Goal: Find specific page/section: Find specific page/section

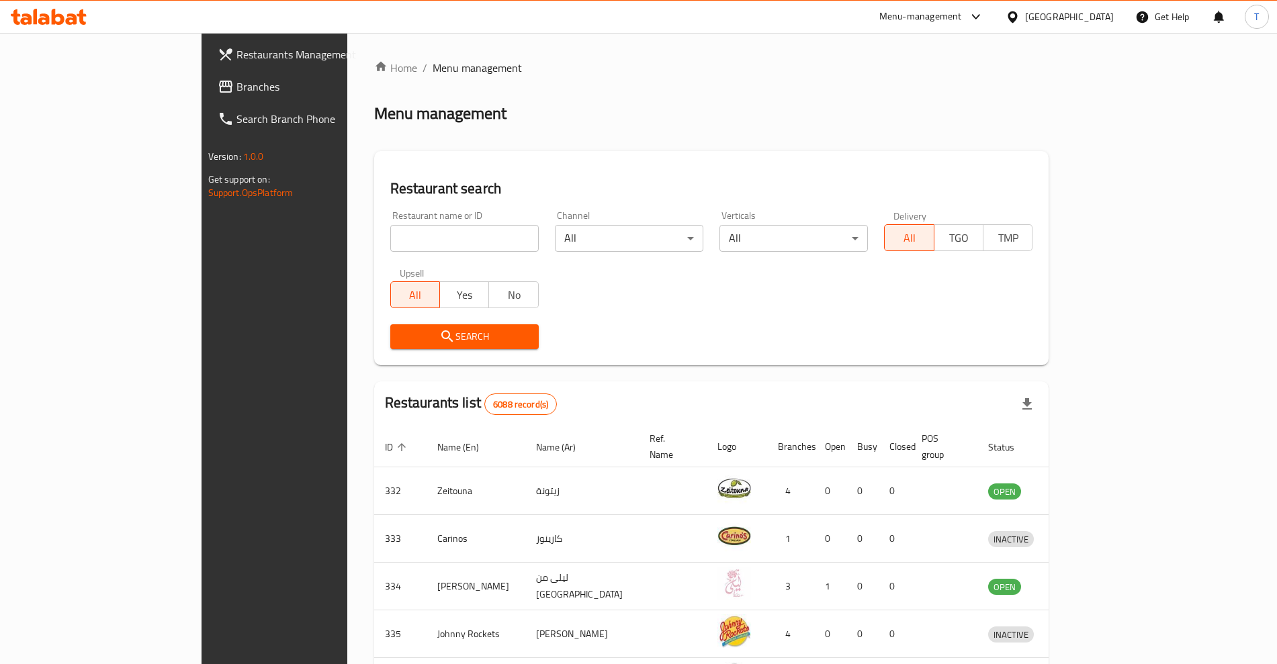
click at [390, 242] on input "search" at bounding box center [464, 238] width 148 height 27
click button "Search" at bounding box center [464, 336] width 148 height 25
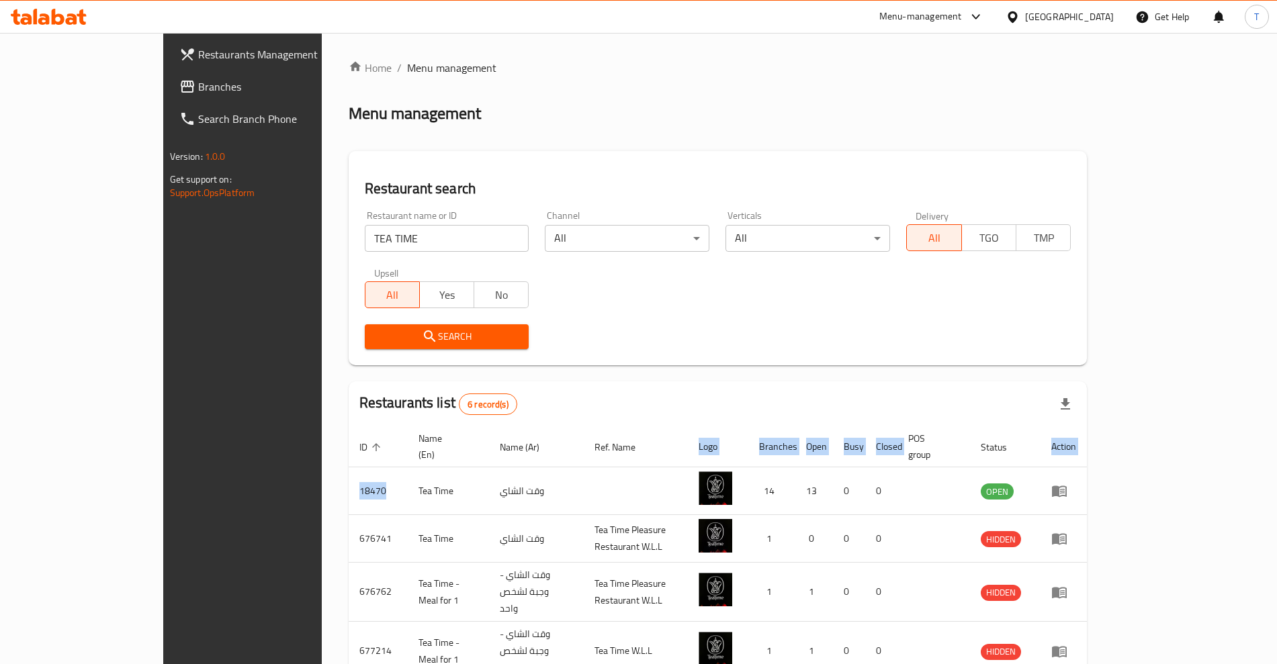
drag, startPoint x: 280, startPoint y: 479, endPoint x: 226, endPoint y: 482, distance: 54.5
click at [322, 482] on div "Home / Menu management Menu management Restaurant search Restaurant name or ID …" at bounding box center [718, 452] width 792 height 839
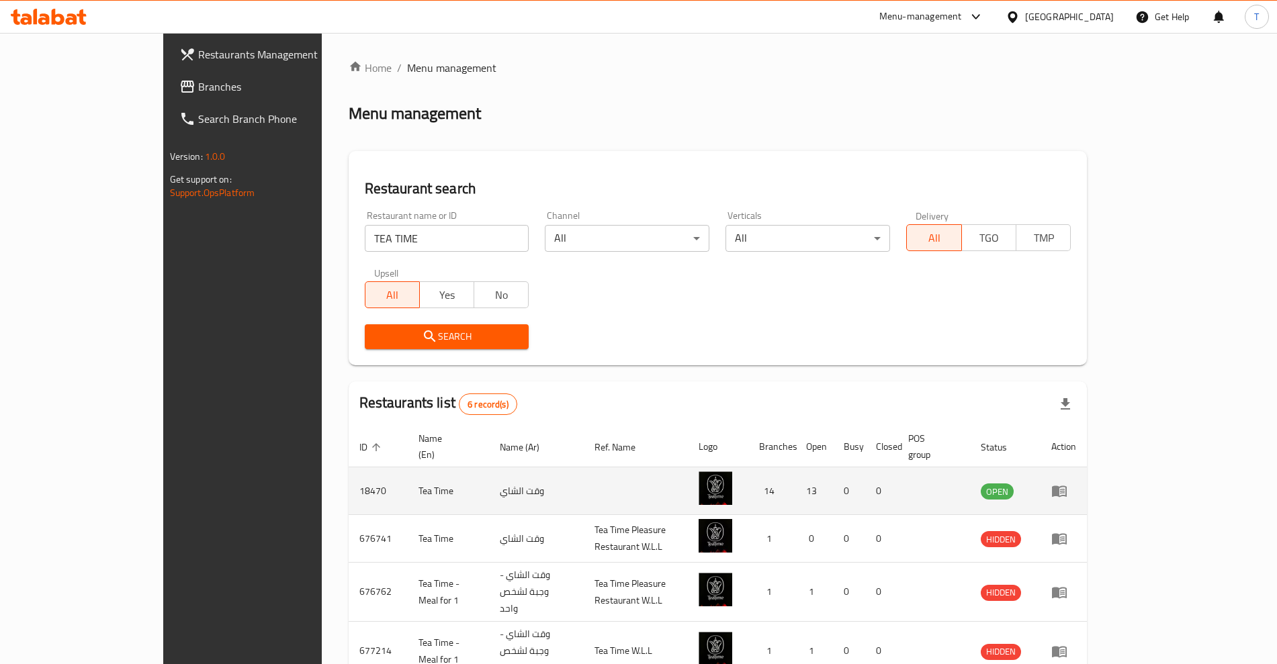
click at [408, 497] on td "Tea Time" at bounding box center [449, 491] width 82 height 48
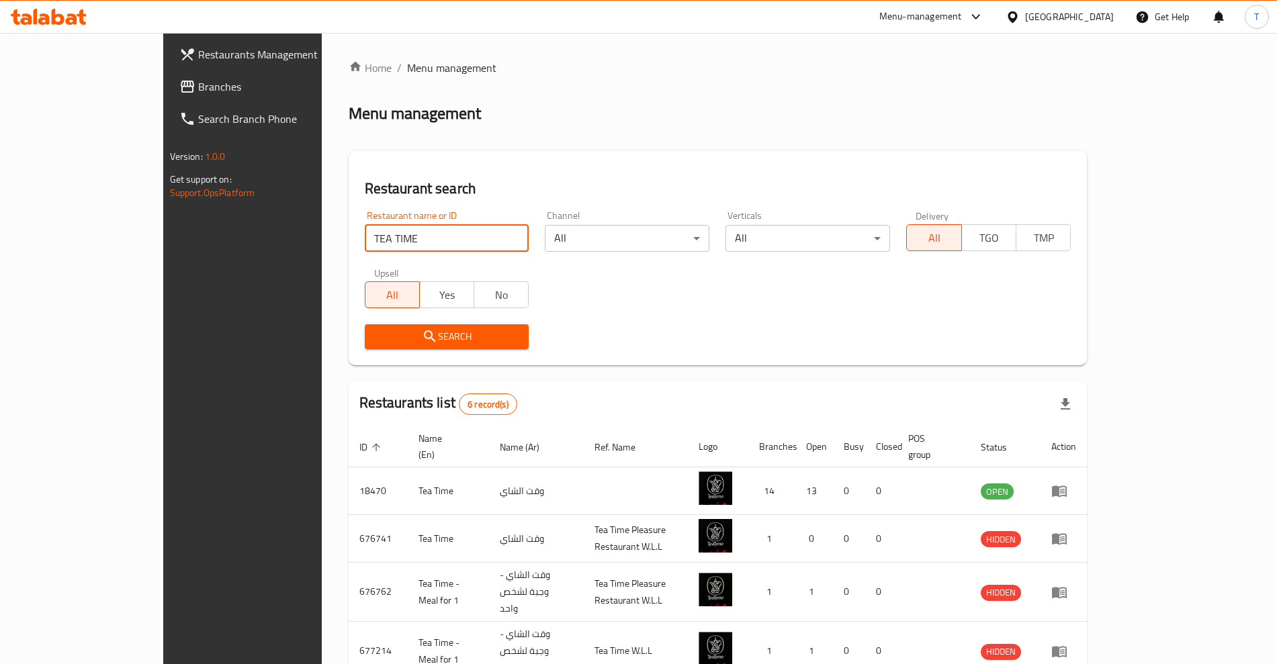
drag, startPoint x: 328, startPoint y: 238, endPoint x: 607, endPoint y: 212, distance: 280.0
click at [365, 238] on input "TEA TIME" at bounding box center [447, 238] width 165 height 27
type input "T"
type input "keema"
click button "Search" at bounding box center [447, 336] width 165 height 25
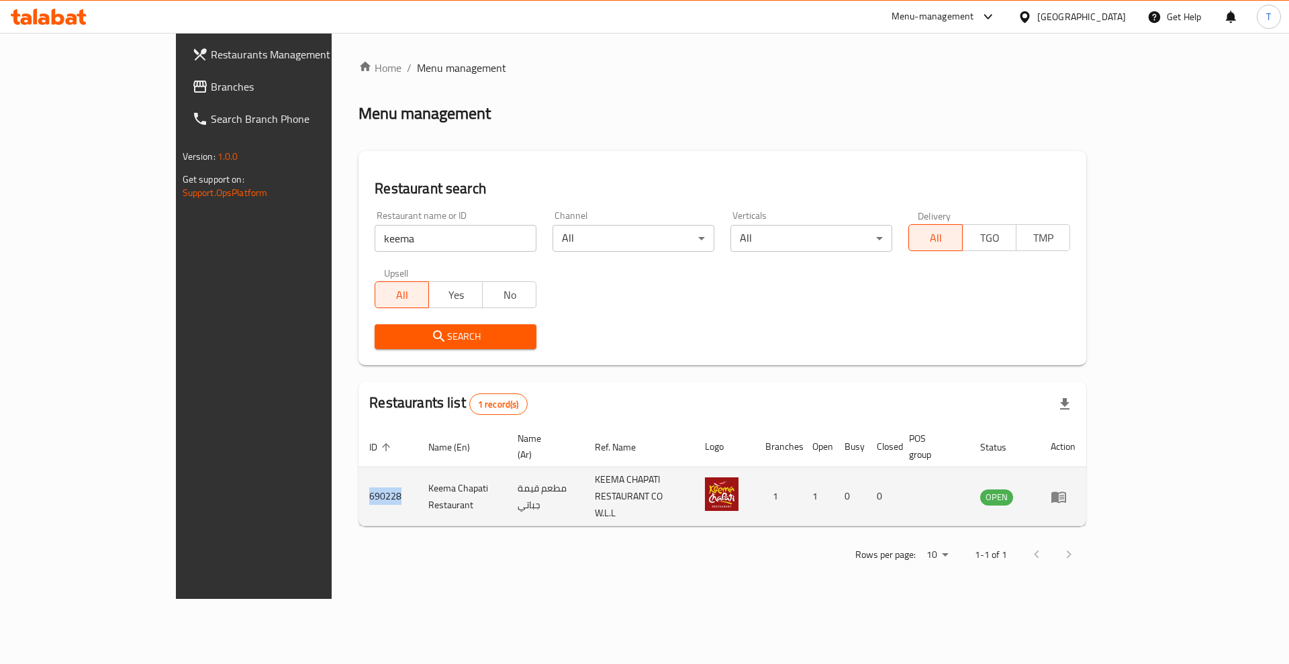
drag, startPoint x: 281, startPoint y: 482, endPoint x: 254, endPoint y: 483, distance: 26.9
click at [359, 483] on td "690228" at bounding box center [388, 496] width 59 height 59
copy td "690228"
